Goal: Share content: Share content

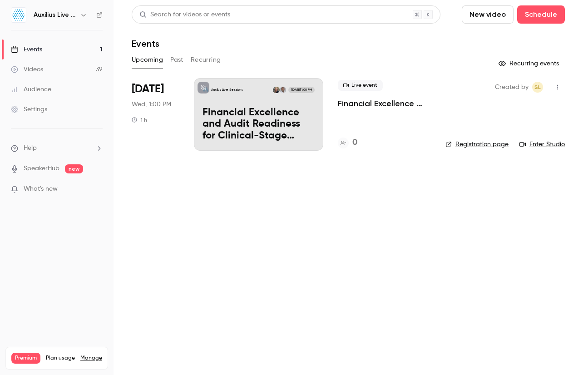
click at [89, 17] on button "button" at bounding box center [83, 15] width 11 height 11
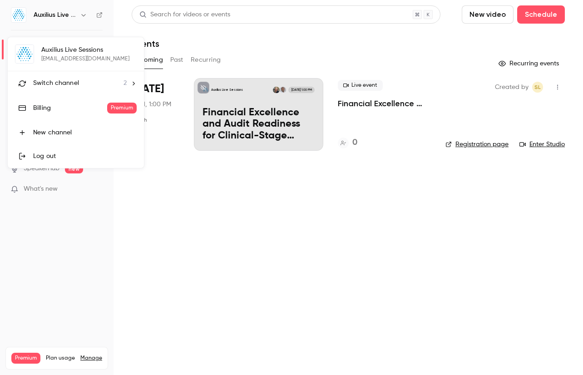
click at [66, 76] on li "Switch channel 2" at bounding box center [76, 83] width 136 height 24
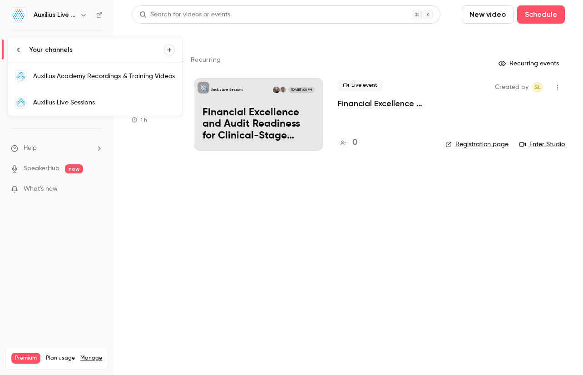
click at [103, 84] on link "Auxilius Academy Recordings & Training Videos" at bounding box center [95, 76] width 174 height 26
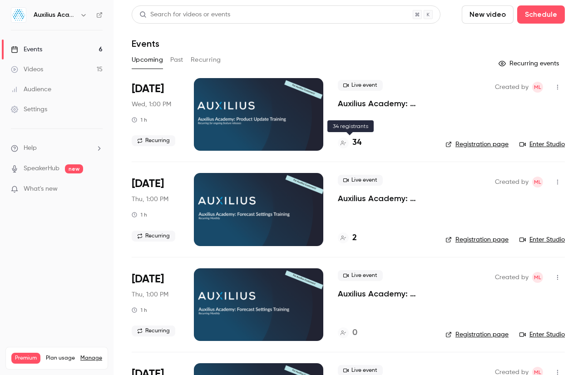
click at [356, 145] on h4 "34" at bounding box center [356, 143] width 9 height 12
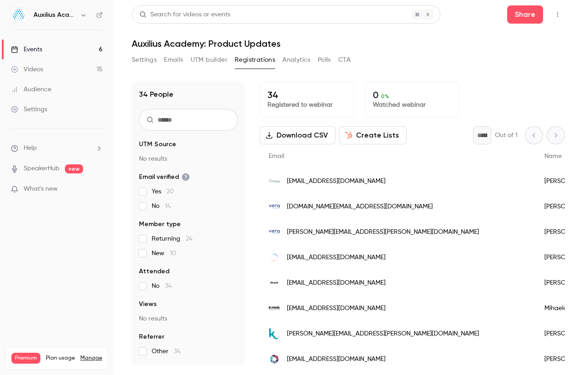
click at [345, 135] on icon "button" at bounding box center [348, 135] width 7 height 7
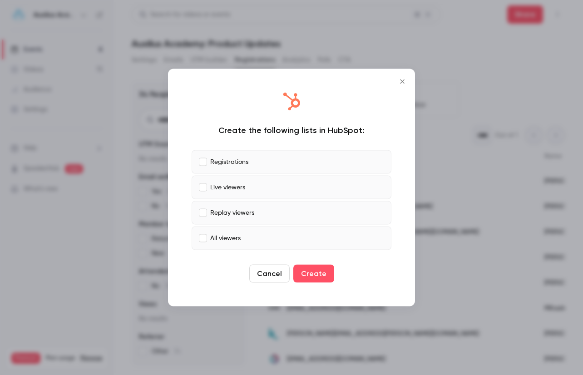
click at [318, 267] on button "Create" at bounding box center [313, 274] width 41 height 18
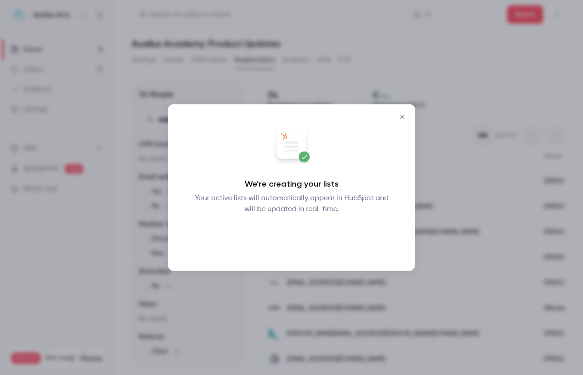
click at [279, 238] on button "Okay" at bounding box center [291, 238] width 33 height 18
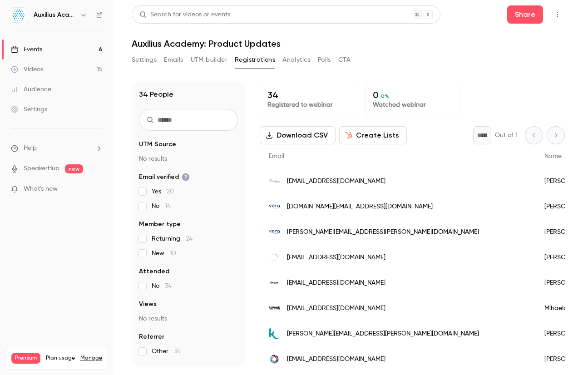
click at [393, 138] on button "Create Lists" at bounding box center [373, 135] width 68 height 18
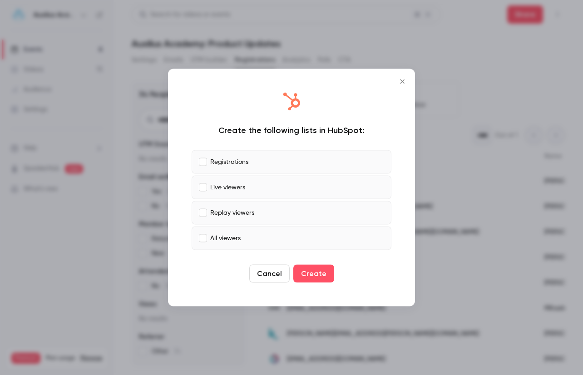
click at [404, 80] on icon "Close" at bounding box center [402, 81] width 11 height 7
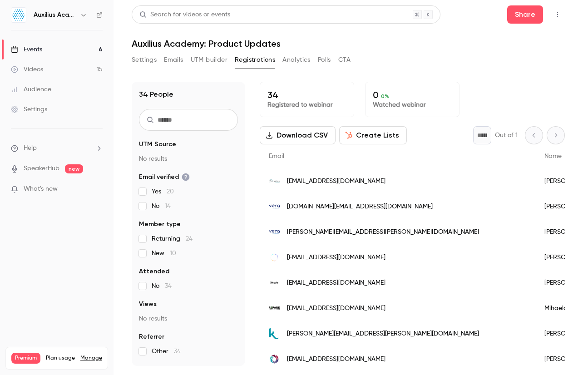
click at [557, 13] on icon "button" at bounding box center [557, 14] width 7 height 6
click at [443, 71] on div at bounding box center [291, 187] width 583 height 375
click at [564, 17] on button "button" at bounding box center [557, 14] width 15 height 15
drag, startPoint x: 428, startPoint y: 137, endPoint x: 368, endPoint y: 139, distance: 60.0
click at [428, 137] on div at bounding box center [291, 187] width 583 height 375
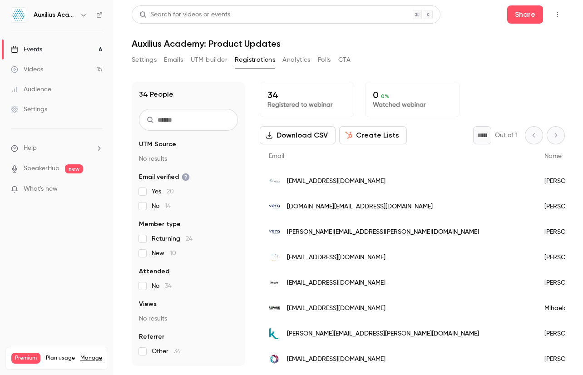
click at [310, 136] on button "Download CSV" at bounding box center [298, 135] width 76 height 18
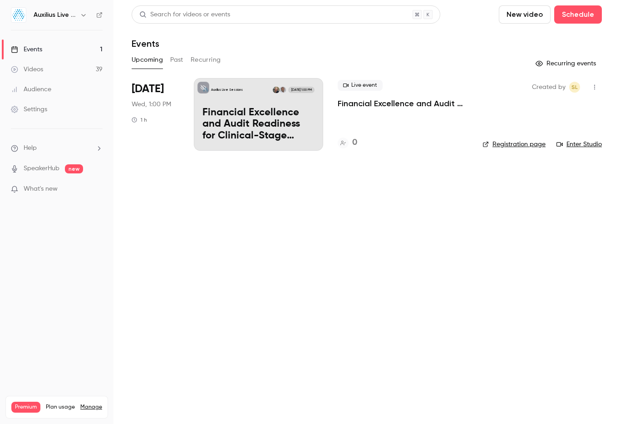
click at [71, 18] on h6 "Auxilius Live Sessions" at bounding box center [55, 14] width 43 height 9
click at [83, 17] on icon "button" at bounding box center [83, 14] width 7 height 7
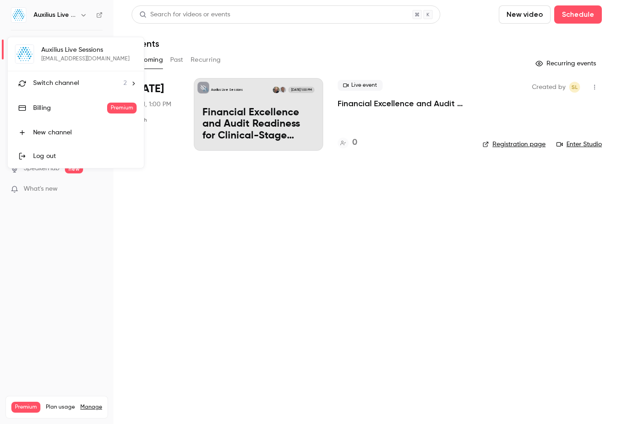
click at [71, 89] on li "Switch channel 2" at bounding box center [76, 83] width 136 height 24
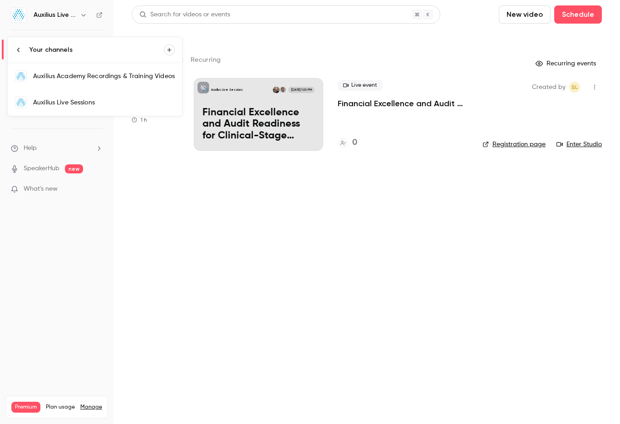
click at [98, 79] on div "Auxilius Academy Recordings & Training Videos" at bounding box center [104, 76] width 142 height 9
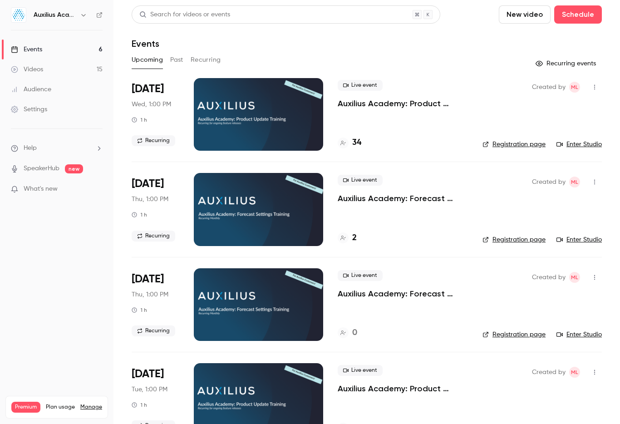
click at [370, 106] on p "Auxilius Academy: Product Updates" at bounding box center [403, 103] width 130 height 11
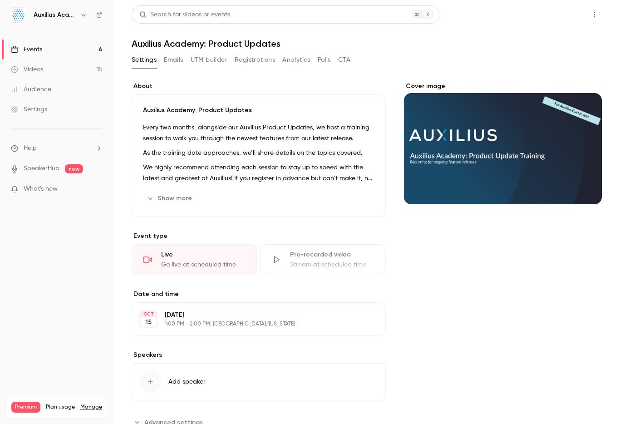
click at [554, 19] on button "Share" at bounding box center [562, 14] width 36 height 18
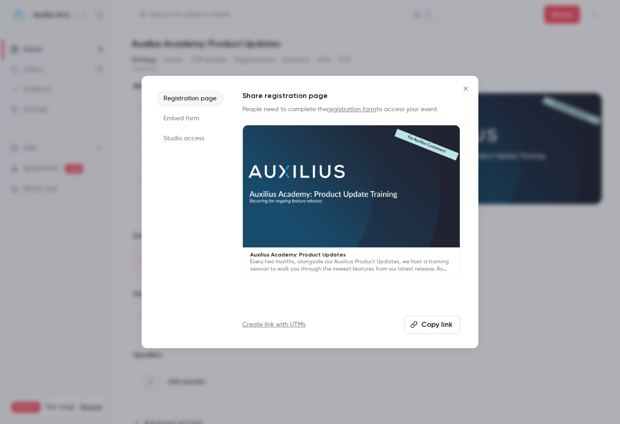
click at [425, 330] on button "Copy link" at bounding box center [433, 325] width 56 height 18
